Goal: Information Seeking & Learning: Learn about a topic

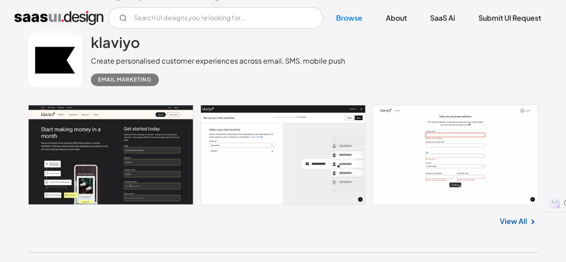
scroll to position [244, 0]
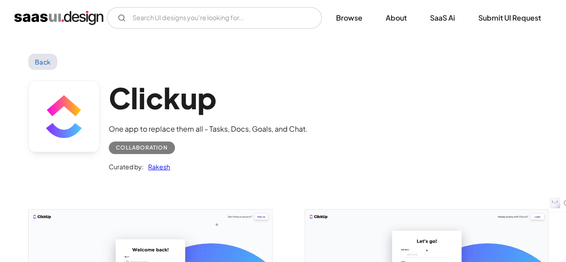
drag, startPoint x: 105, startPoint y: 17, endPoint x: 17, endPoint y: 19, distance: 88.1
click at [17, 19] on div "V7 Labs Gen AI Application Design Best-in-class data labeling tool. GenAI Close…" at bounding box center [282, 17] width 537 height 21
drag, startPoint x: 11, startPoint y: 18, endPoint x: 81, endPoint y: 18, distance: 69.8
click at [81, 18] on div "V7 Labs Gen AI Application Design Best-in-class data labeling tool. GenAI Close…" at bounding box center [283, 17] width 566 height 21
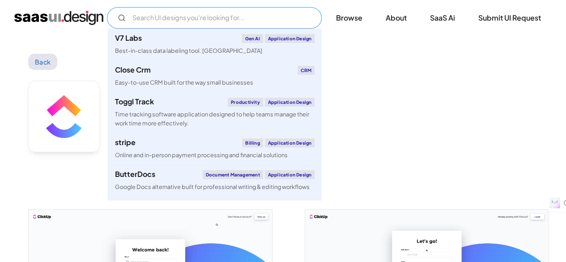
click at [172, 13] on input "Email Form" at bounding box center [214, 17] width 215 height 21
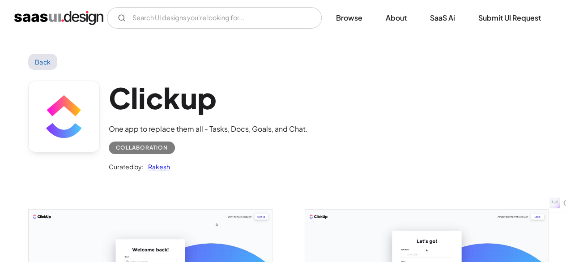
click at [336, 94] on div "Clickup One app to replace them all - Tasks, Docs, Goals, and Chat. Collaborati…" at bounding box center [283, 128] width 510 height 117
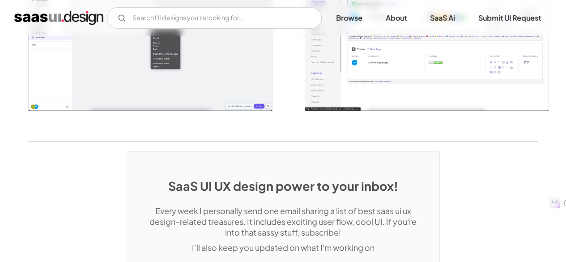
scroll to position [1902, 0]
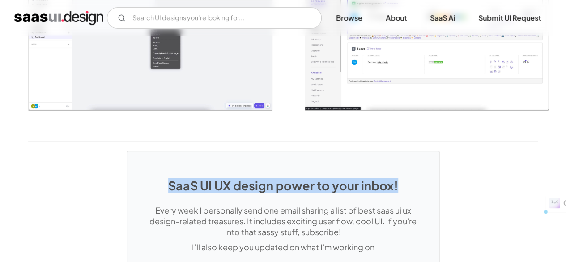
drag, startPoint x: 172, startPoint y: 184, endPoint x: 411, endPoint y: 178, distance: 238.5
click at [411, 178] on h1 "SaaS UI UX design power to your inbox!" at bounding box center [283, 185] width 276 height 14
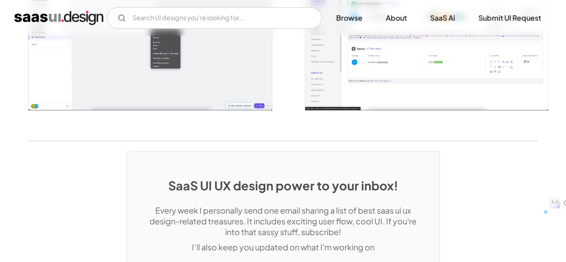
click at [411, 178] on h1 "SaaS UI UX design power to your inbox!" at bounding box center [283, 185] width 276 height 14
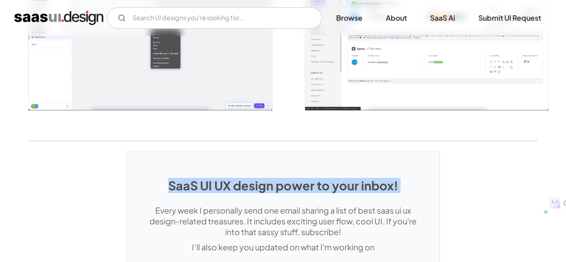
click at [411, 178] on h1 "SaaS UI UX design power to your inbox!" at bounding box center [283, 185] width 276 height 14
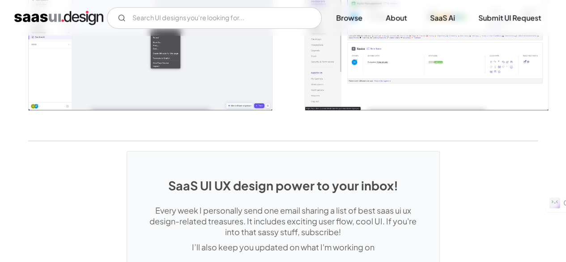
scroll to position [1915, 0]
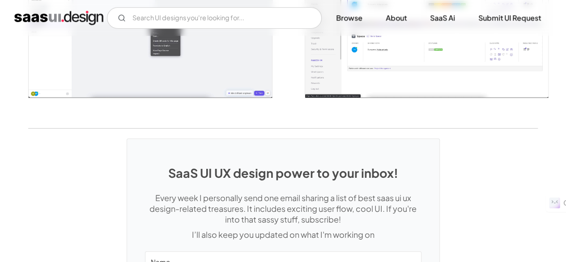
click at [318, 175] on h1 "SaaS UI UX design power to your inbox!" at bounding box center [283, 173] width 276 height 14
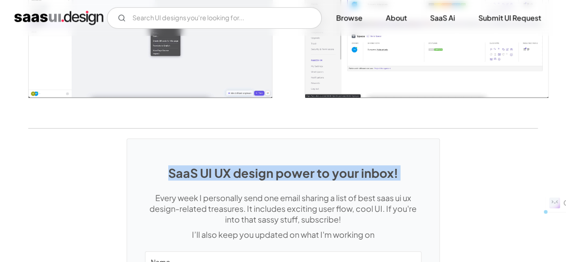
click at [318, 175] on h1 "SaaS UI UX design power to your inbox!" at bounding box center [283, 173] width 276 height 14
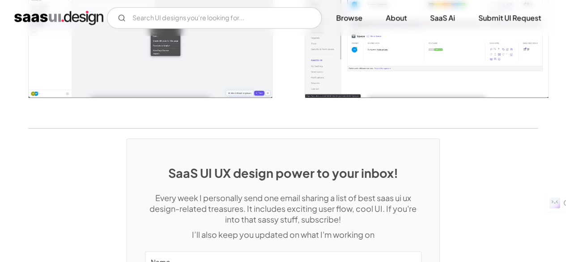
click at [318, 175] on h1 "SaaS UI UX design power to your inbox!" at bounding box center [283, 173] width 276 height 14
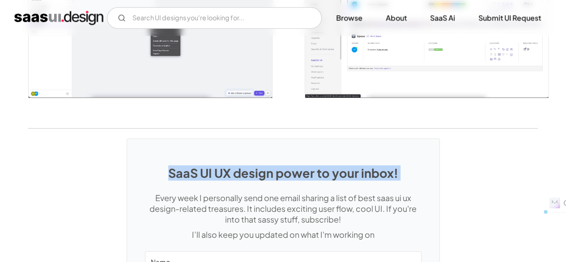
click at [318, 175] on h1 "SaaS UI UX design power to your inbox!" at bounding box center [283, 173] width 276 height 14
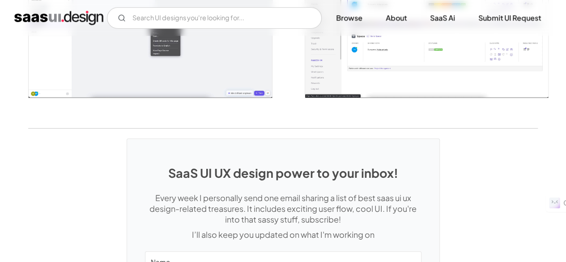
click at [318, 175] on h1 "SaaS UI UX design power to your inbox!" at bounding box center [283, 173] width 276 height 14
click at [291, 166] on h1 "SaaS UI UX design power to your inbox!" at bounding box center [283, 173] width 276 height 14
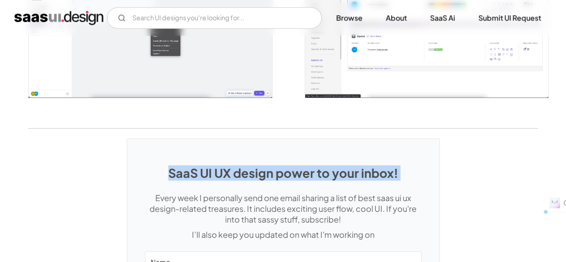
click at [291, 166] on h1 "SaaS UI UX design power to your inbox!" at bounding box center [283, 173] width 276 height 14
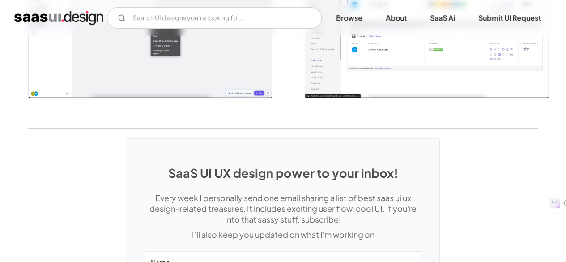
click at [291, 171] on h1 "SaaS UI UX design power to your inbox!" at bounding box center [283, 173] width 276 height 14
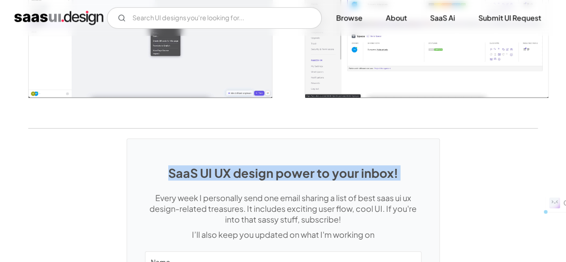
click at [291, 171] on h1 "SaaS UI UX design power to your inbox!" at bounding box center [283, 173] width 276 height 14
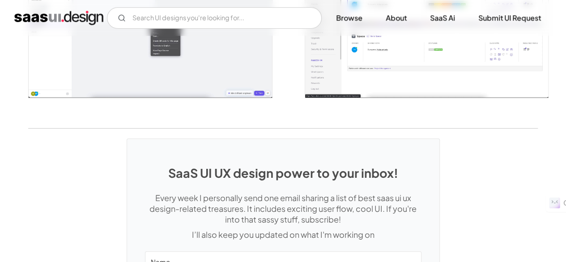
click at [291, 171] on h1 "SaaS UI UX design power to your inbox!" at bounding box center [283, 173] width 276 height 14
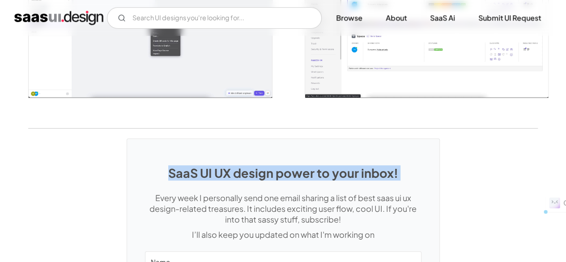
click at [291, 171] on h1 "SaaS UI UX design power to your inbox!" at bounding box center [283, 173] width 276 height 14
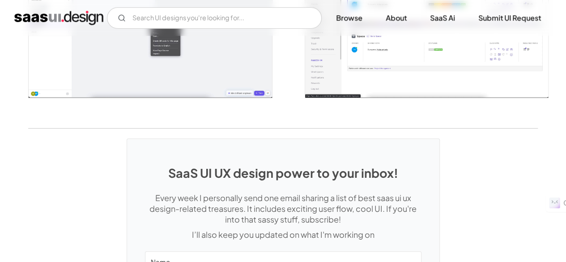
click at [290, 168] on h1 "SaaS UI UX design power to your inbox!" at bounding box center [283, 173] width 276 height 14
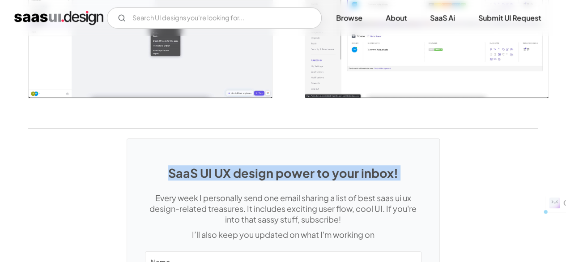
click at [290, 168] on h1 "SaaS UI UX design power to your inbox!" at bounding box center [283, 173] width 276 height 14
click at [285, 156] on div "SaaS UI UX design power to your inbox! Every week I personally send one email s…" at bounding box center [283, 264] width 312 height 251
drag, startPoint x: 170, startPoint y: 172, endPoint x: 398, endPoint y: 177, distance: 228.2
click at [398, 177] on h1 "SaaS UI UX design power to your inbox!" at bounding box center [283, 173] width 276 height 14
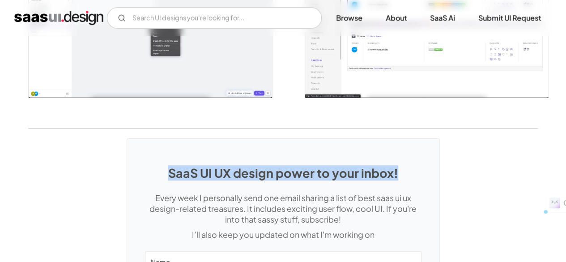
drag, startPoint x: 402, startPoint y: 173, endPoint x: 167, endPoint y: 160, distance: 235.2
click at [167, 160] on div "SaaS UI UX design power to your inbox! Every week I personally send one email s…" at bounding box center [283, 264] width 312 height 251
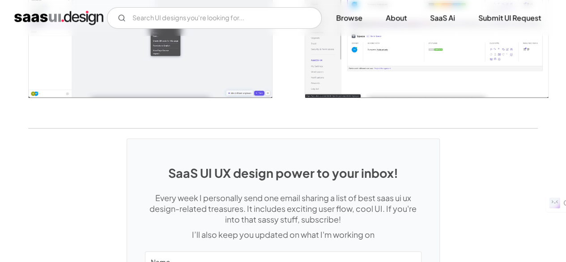
click at [175, 171] on h1 "SaaS UI UX design power to your inbox!" at bounding box center [283, 173] width 276 height 14
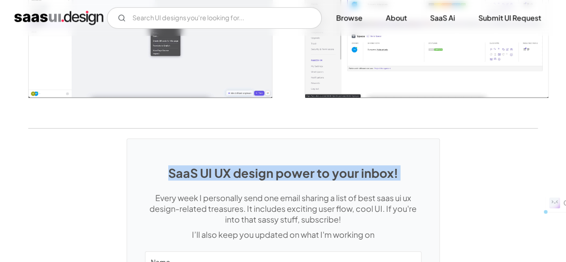
click at [175, 171] on h1 "SaaS UI UX design power to your inbox!" at bounding box center [283, 173] width 276 height 14
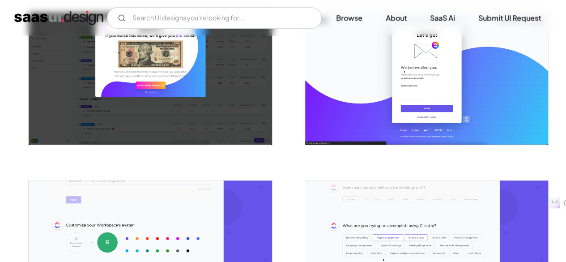
scroll to position [344, 0]
